Goal: Information Seeking & Learning: Understand process/instructions

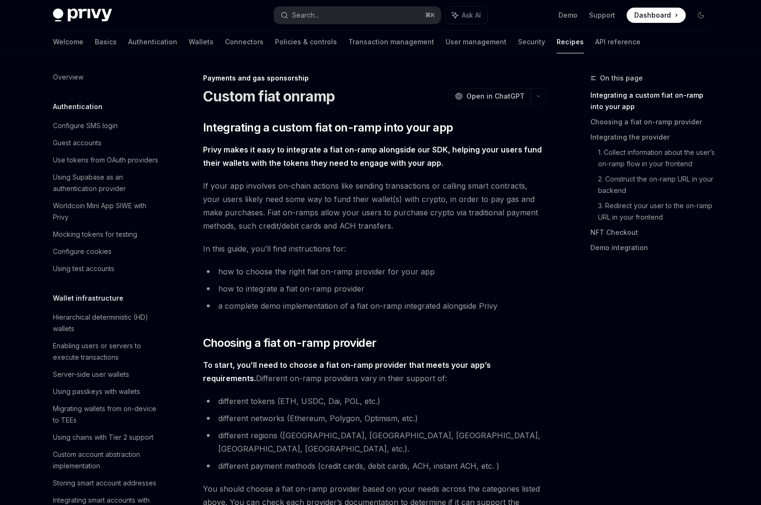
scroll to position [673, 0]
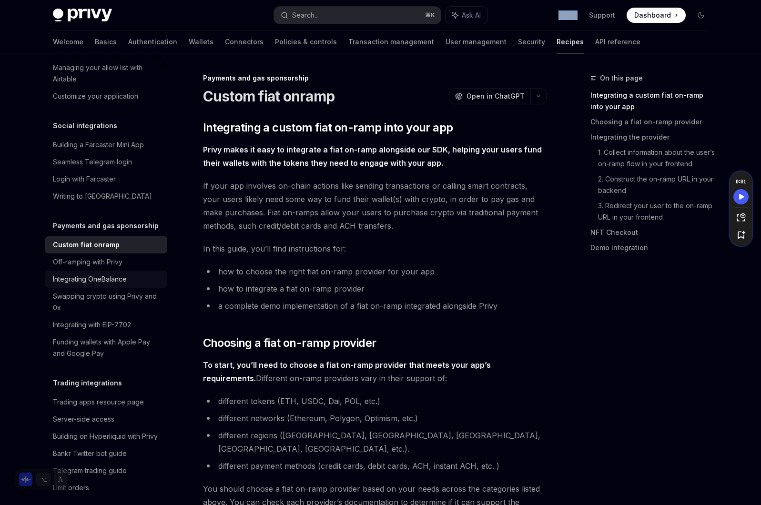
click at [143, 288] on link "Integrating OneBalance" at bounding box center [106, 279] width 122 height 17
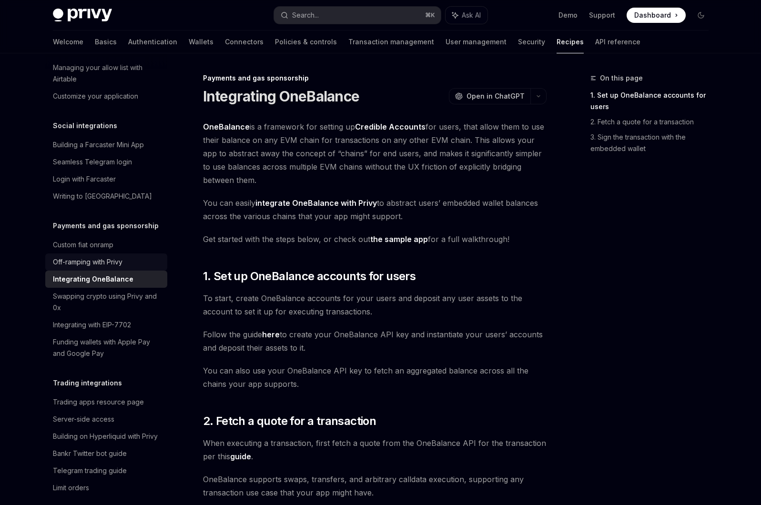
click at [136, 268] on div "Off-ramping with Privy" at bounding box center [107, 261] width 109 height 11
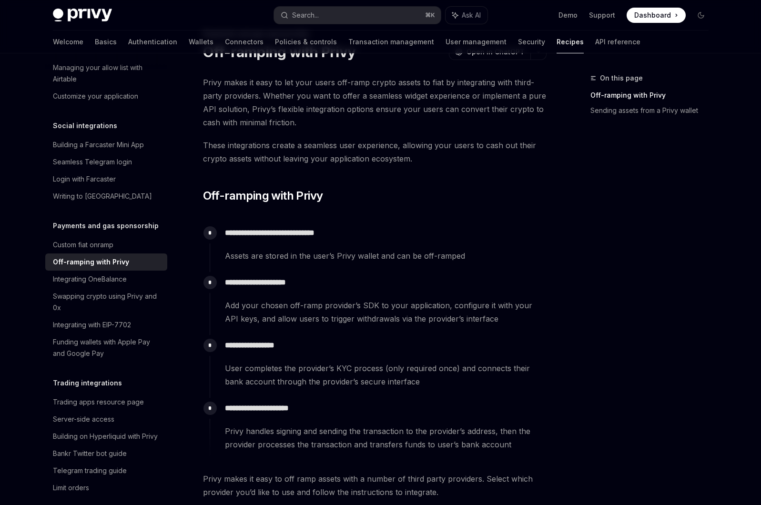
scroll to position [309, 0]
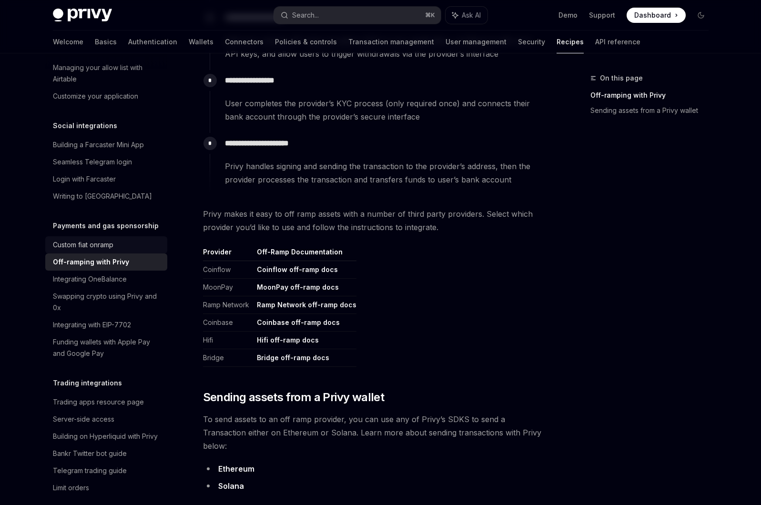
click at [97, 251] on div "Custom fiat onramp" at bounding box center [83, 244] width 61 height 11
type textarea "*"
